Goal: Find specific page/section: Find specific page/section

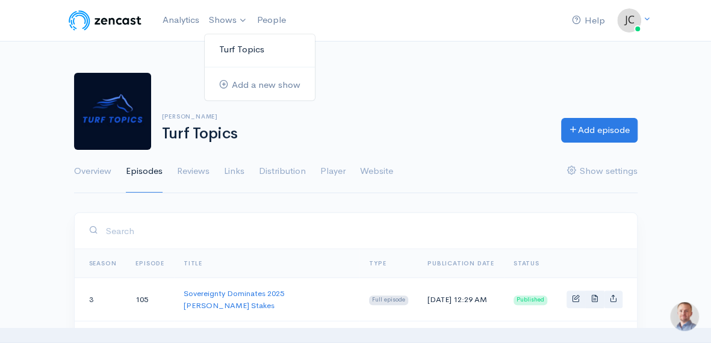
click at [240, 48] on link "Turf Topics" at bounding box center [260, 49] width 110 height 21
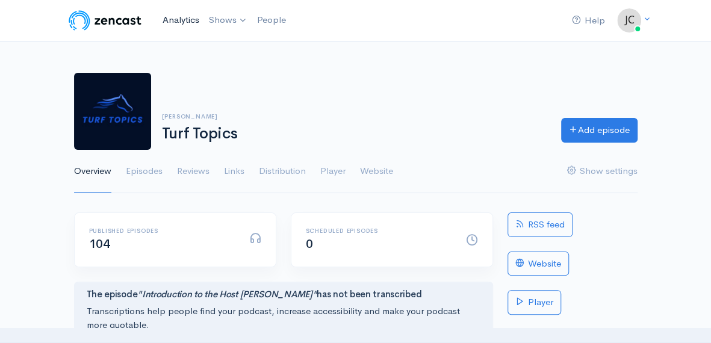
click at [184, 19] on link "Analytics" at bounding box center [181, 20] width 46 height 26
